Goal: Task Accomplishment & Management: Use online tool/utility

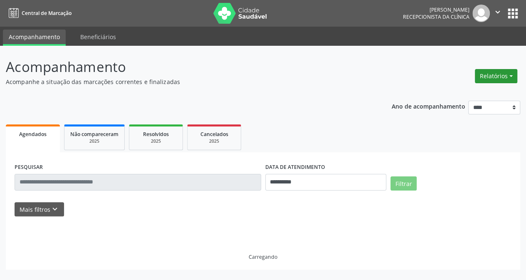
click at [498, 75] on button "Relatórios" at bounding box center [496, 76] width 42 height 14
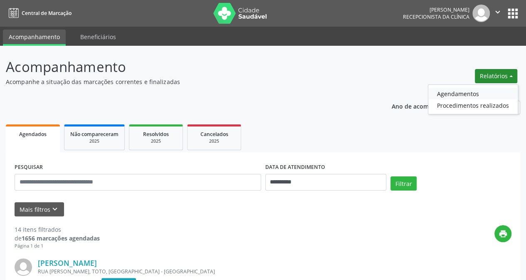
click at [460, 96] on link "Agendamentos" at bounding box center [472, 94] width 89 height 12
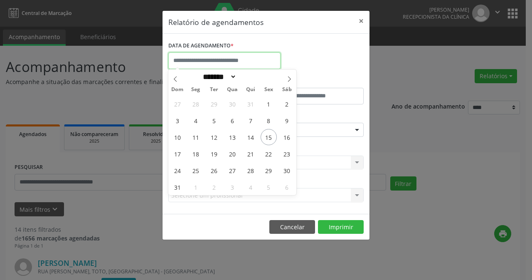
click at [237, 59] on input "text" at bounding box center [224, 60] width 112 height 17
click at [267, 141] on span "15" at bounding box center [269, 137] width 16 height 16
type input "**********"
click at [268, 138] on span "15" at bounding box center [269, 137] width 16 height 16
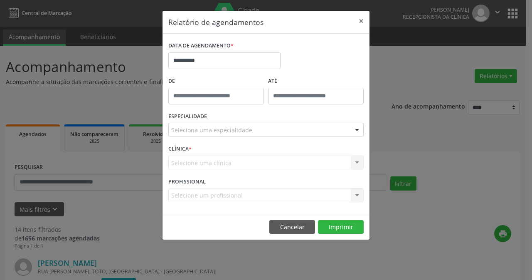
click at [359, 130] on div at bounding box center [357, 130] width 12 height 14
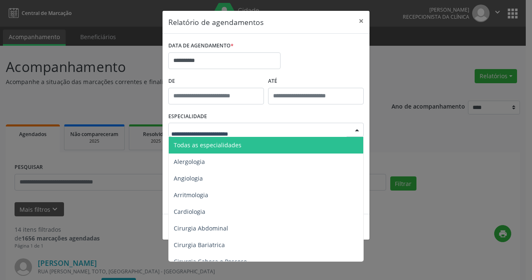
click at [209, 141] on span "Todas as especialidades" at bounding box center [208, 145] width 68 height 8
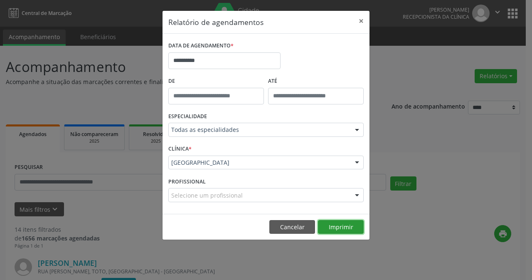
click at [344, 227] on button "Imprimir" at bounding box center [341, 227] width 46 height 14
